Goal: Find specific page/section: Find specific page/section

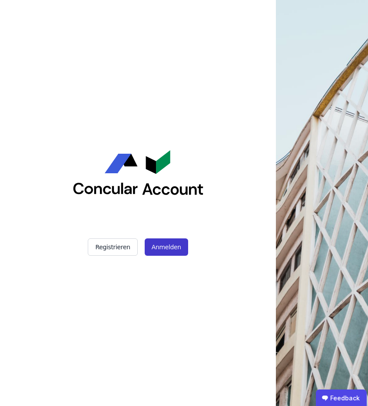
click at [167, 255] on button "Anmelden" at bounding box center [166, 246] width 43 height 17
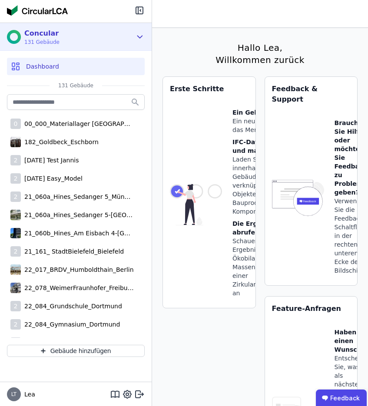
click at [140, 34] on icon at bounding box center [140, 37] width 10 height 10
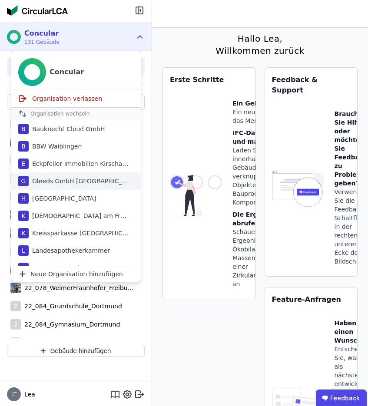
scroll to position [12, 0]
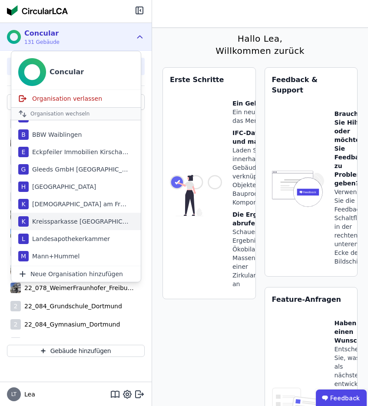
click at [90, 224] on div "Kreissparkasse [GEOGRAPHIC_DATA]" at bounding box center [79, 221] width 100 height 9
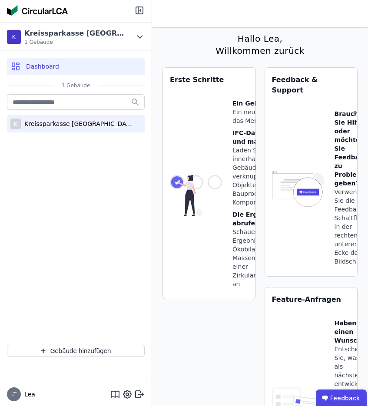
click at [112, 123] on div "Kreissparkasse [GEOGRAPHIC_DATA]-[GEOGRAPHIC_DATA]" at bounding box center [77, 123] width 113 height 9
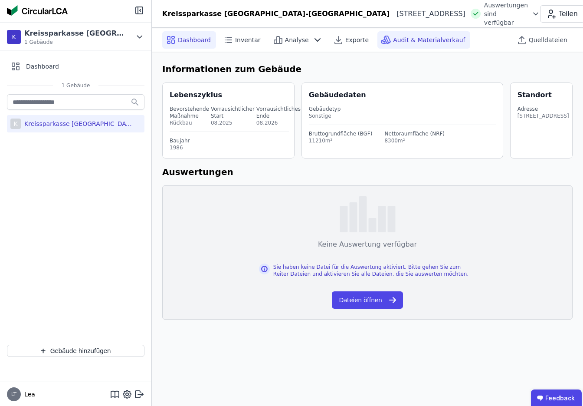
click at [367, 41] on span "Audit & Materialverkauf" at bounding box center [429, 40] width 72 height 9
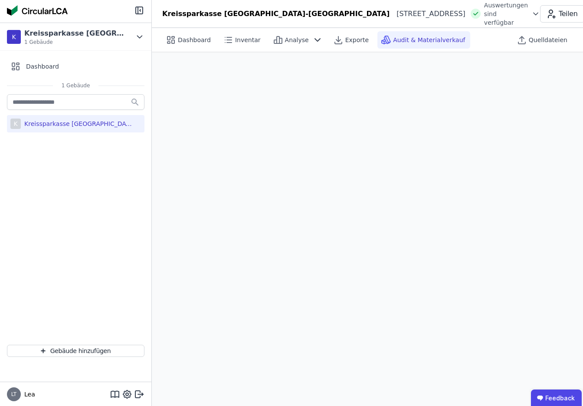
click at [367, 43] on span "Audit & Materialverkauf" at bounding box center [429, 40] width 72 height 9
